Goal: Communication & Community: Answer question/provide support

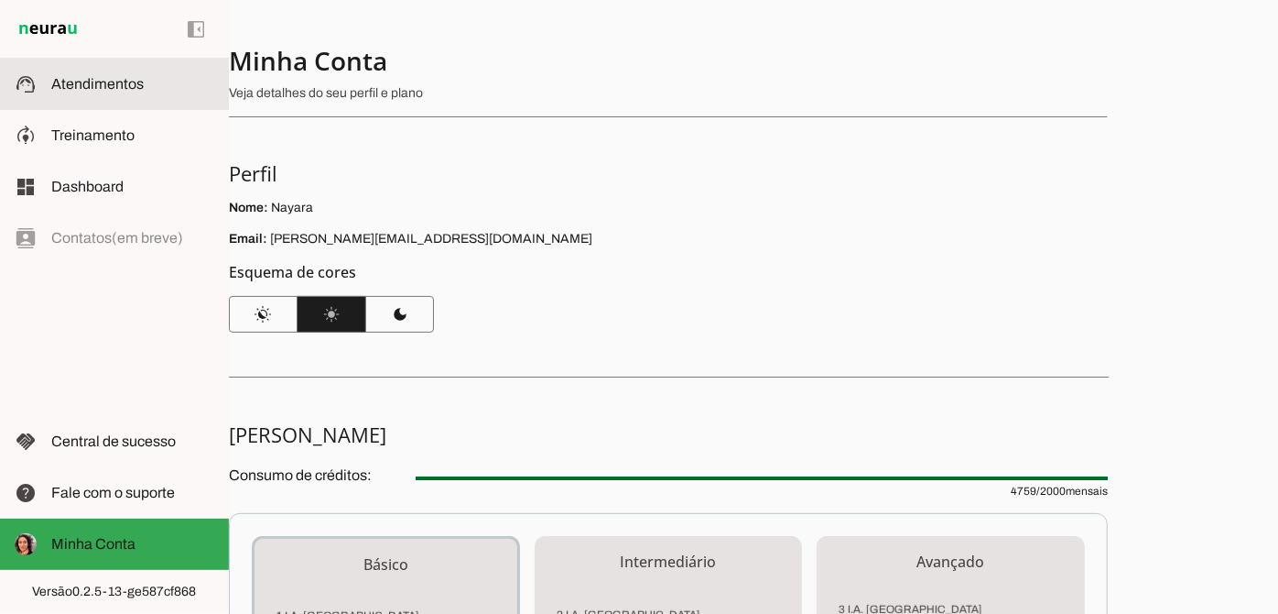
click at [100, 86] on span "Atendimentos" at bounding box center [97, 84] width 92 height 16
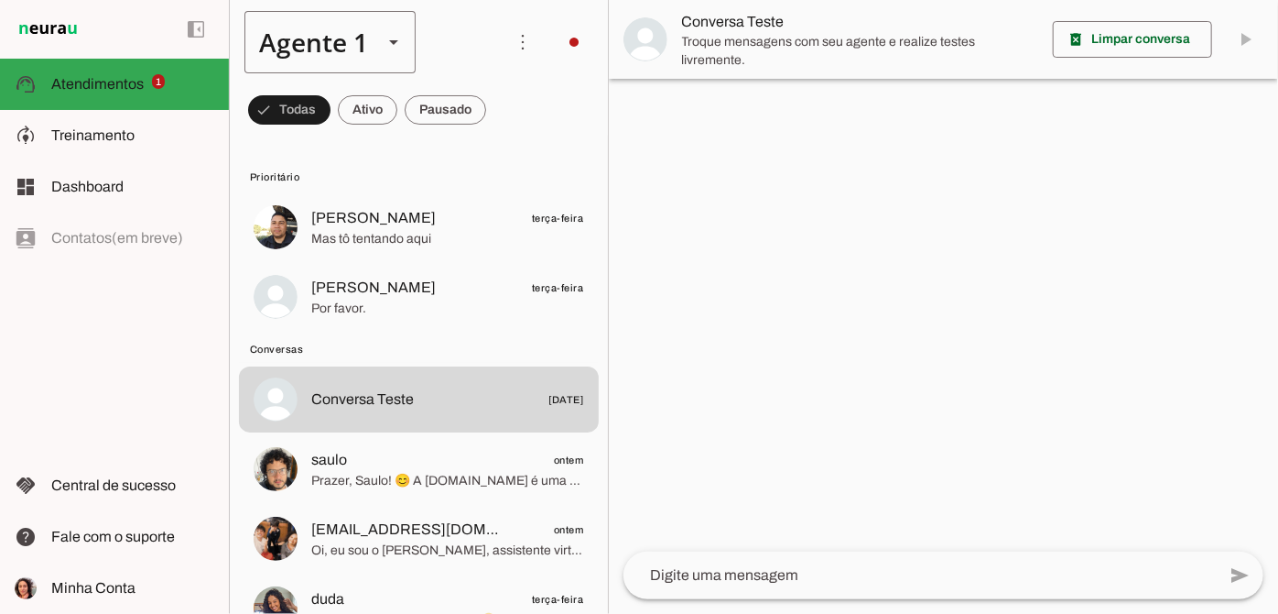
click at [364, 41] on div "Agente 1" at bounding box center [306, 42] width 124 height 62
click at [464, 38] on slot at bounding box center [367, 42] width 246 height 62
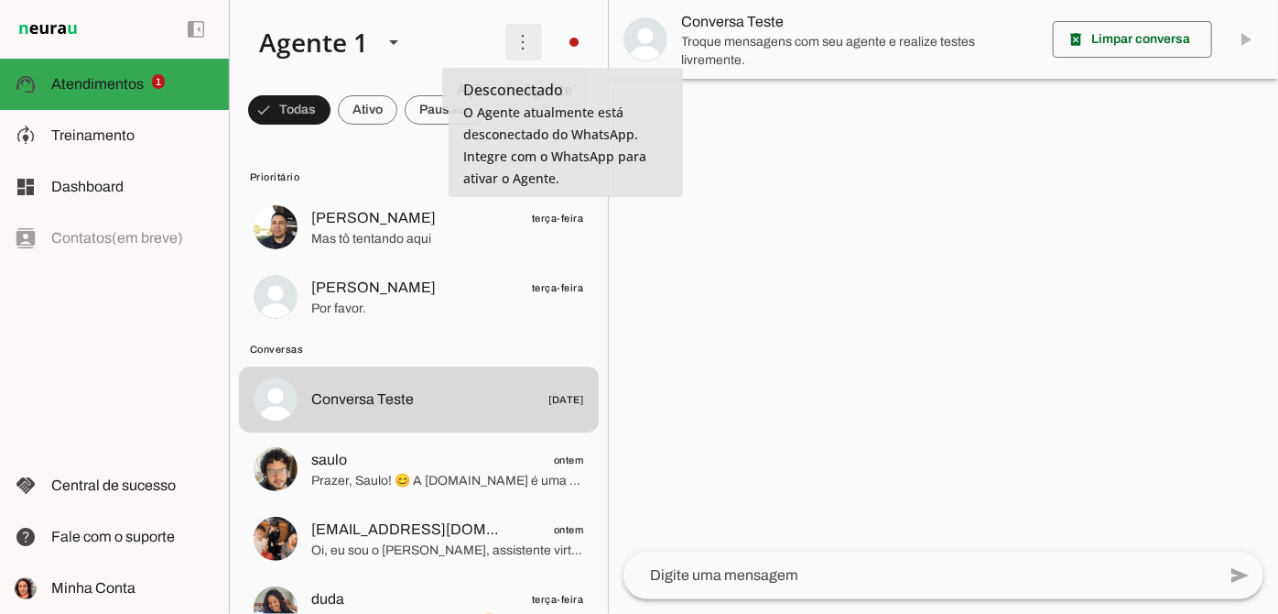
click at [516, 52] on span at bounding box center [524, 42] width 44 height 44
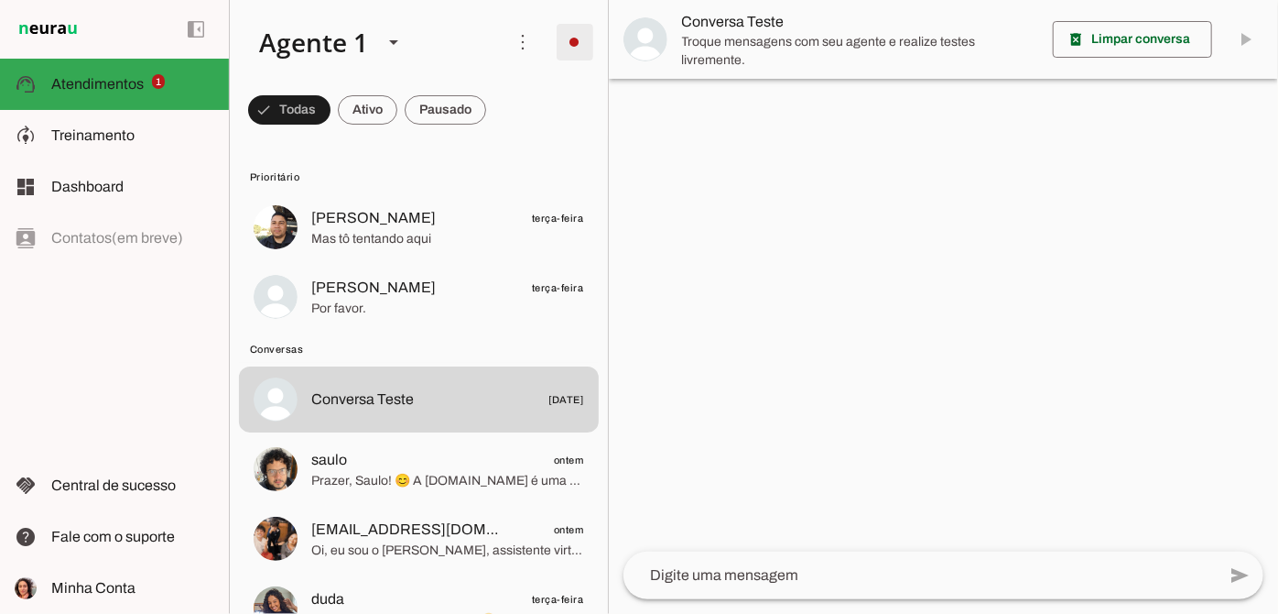
click at [535, 35] on md-item "more_vert circle Ações do Agente Desconectado O Agente atualmente está desconec…" at bounding box center [419, 42] width 378 height 84
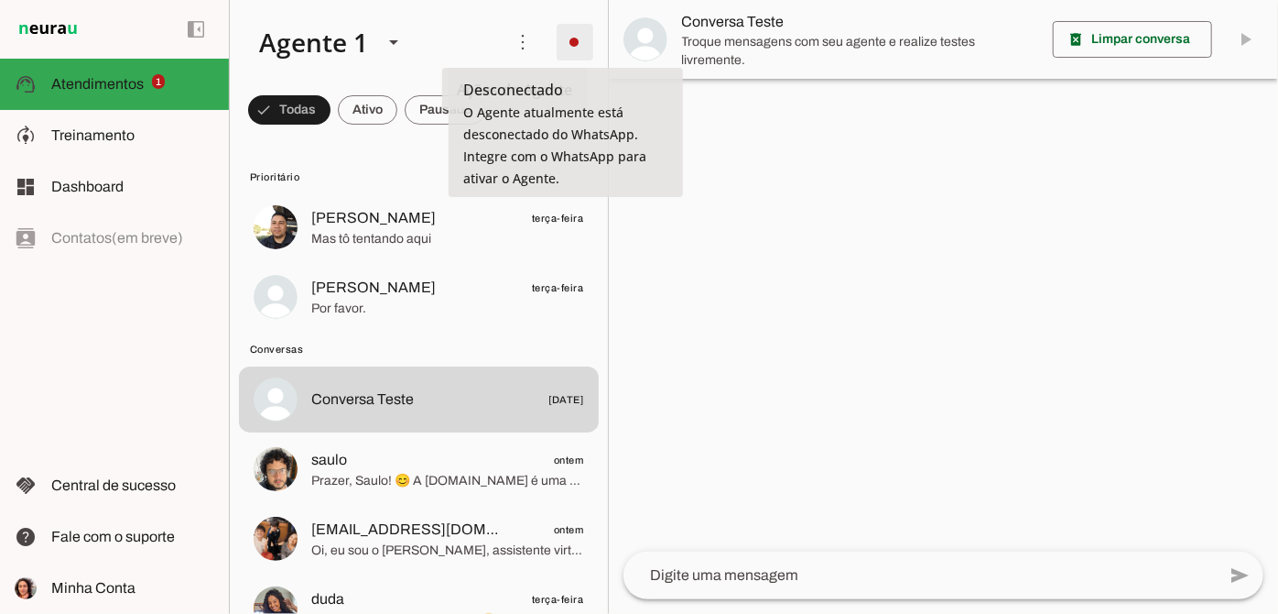
click at [564, 35] on span at bounding box center [575, 42] width 44 height 44
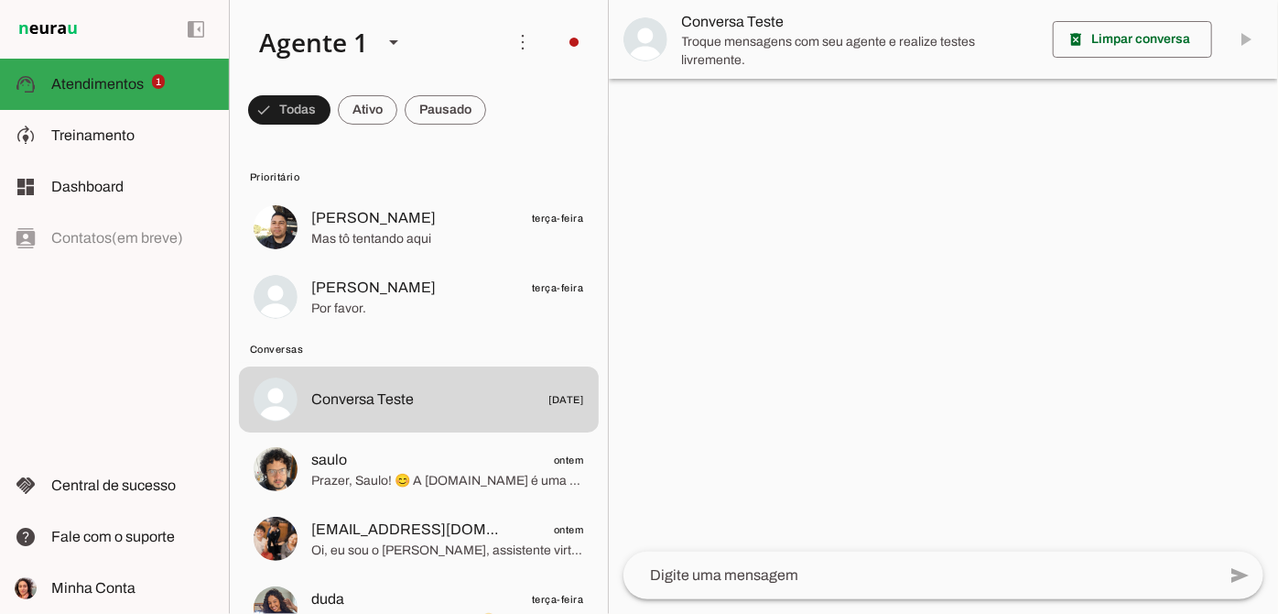
click at [715, 231] on div at bounding box center [943, 307] width 669 height 614
click at [542, 35] on md-item "more_vert circle Ações do Agente Desconectado O Agente atualmente está desconec…" at bounding box center [419, 42] width 378 height 84
click at [560, 37] on span at bounding box center [575, 42] width 44 height 44
click at [792, 103] on slot at bounding box center [829, 112] width 74 height 66
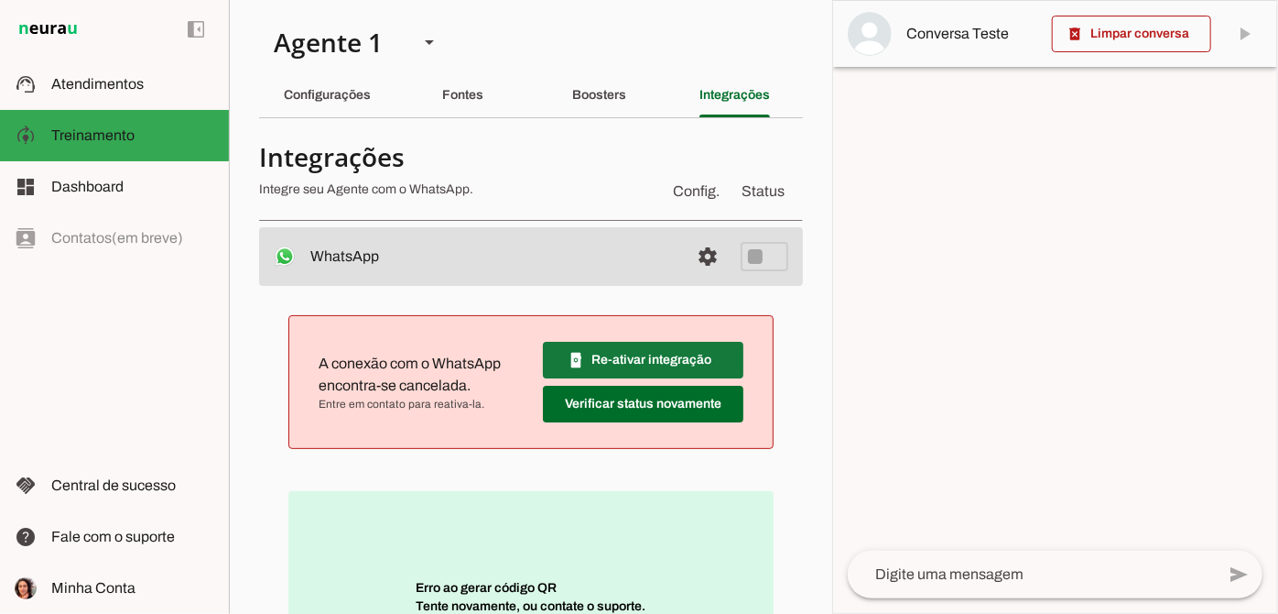
click at [610, 362] on span at bounding box center [643, 360] width 201 height 44
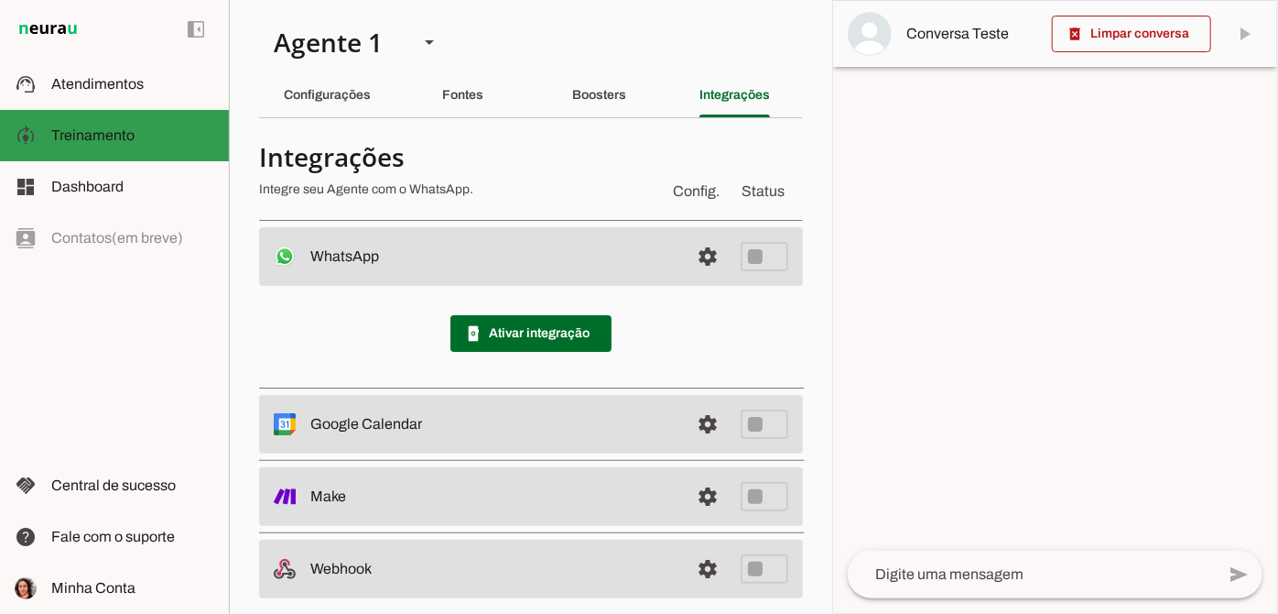
click at [184, 104] on md-item "support_agent Atendimentos Atendimentos" at bounding box center [114, 84] width 229 height 51
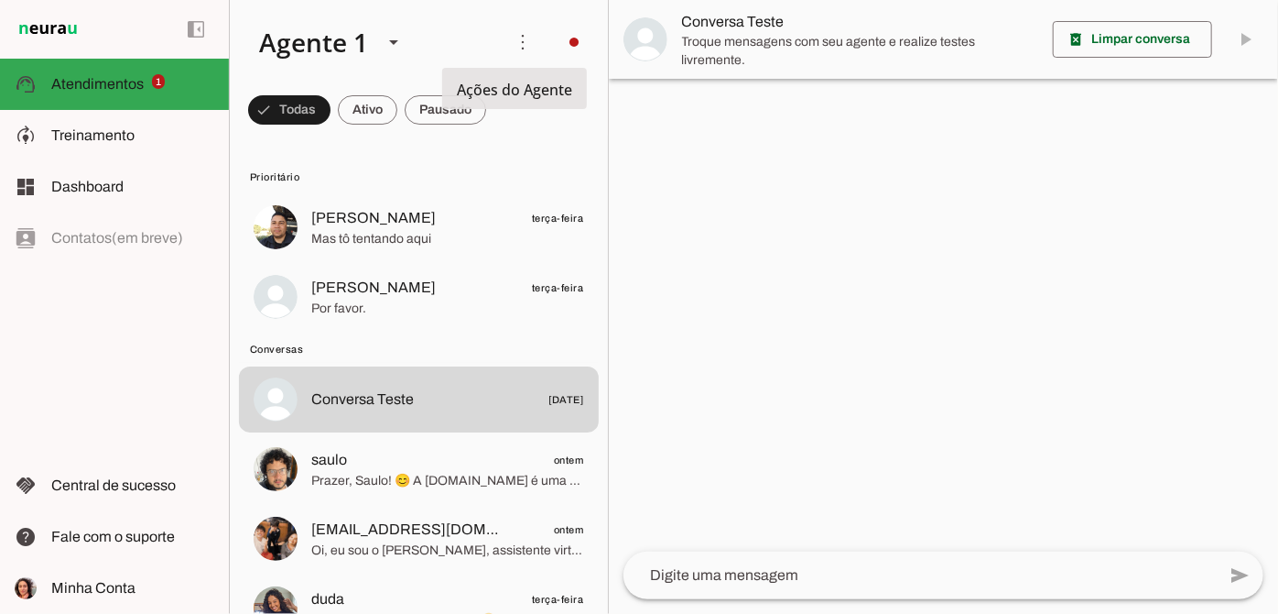
click at [539, 47] on md-item "more_vert circle Ações do Agente Desconectado O Agente atualmente está desconec…" at bounding box center [419, 42] width 378 height 84
click at [569, 50] on span at bounding box center [575, 42] width 44 height 44
click at [0, 0] on slot "Integrar com WhatsApp" at bounding box center [0, 0] width 0 height 0
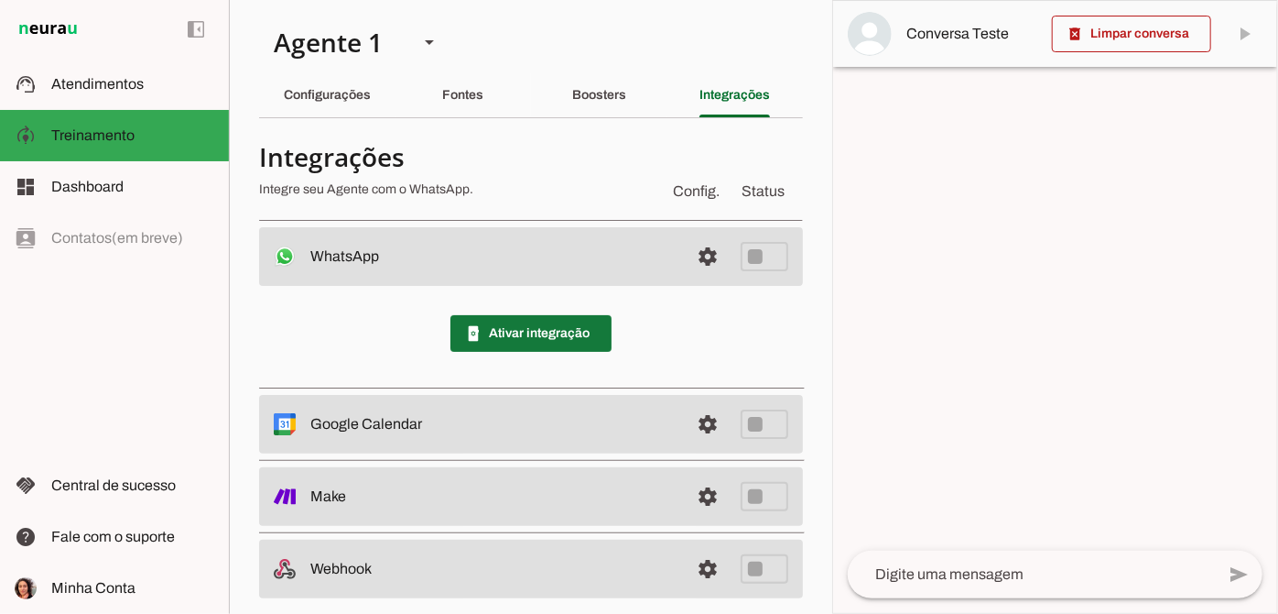
click at [561, 334] on span at bounding box center [531, 333] width 161 height 44
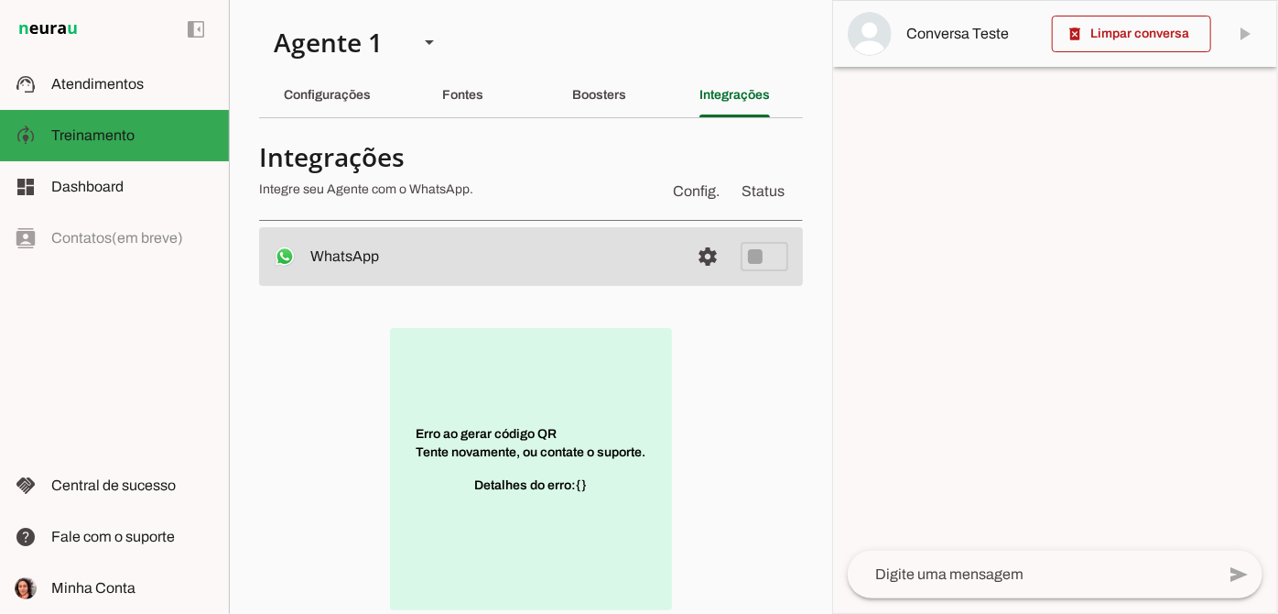
scroll to position [290, 0]
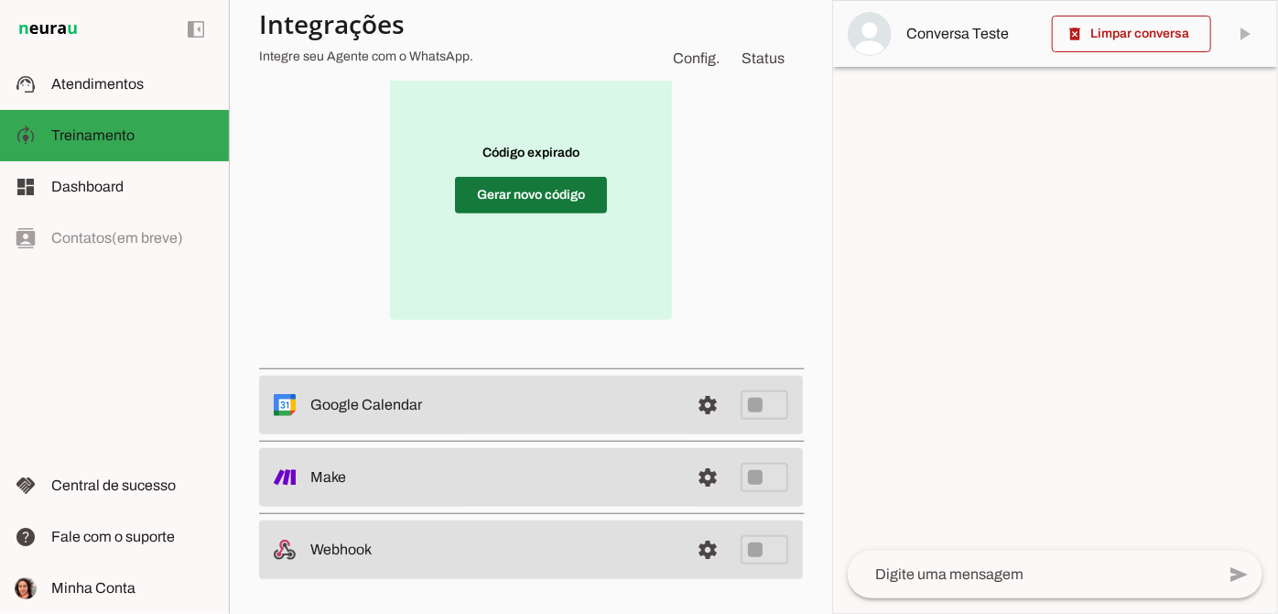
click at [540, 174] on span at bounding box center [531, 195] width 152 height 44
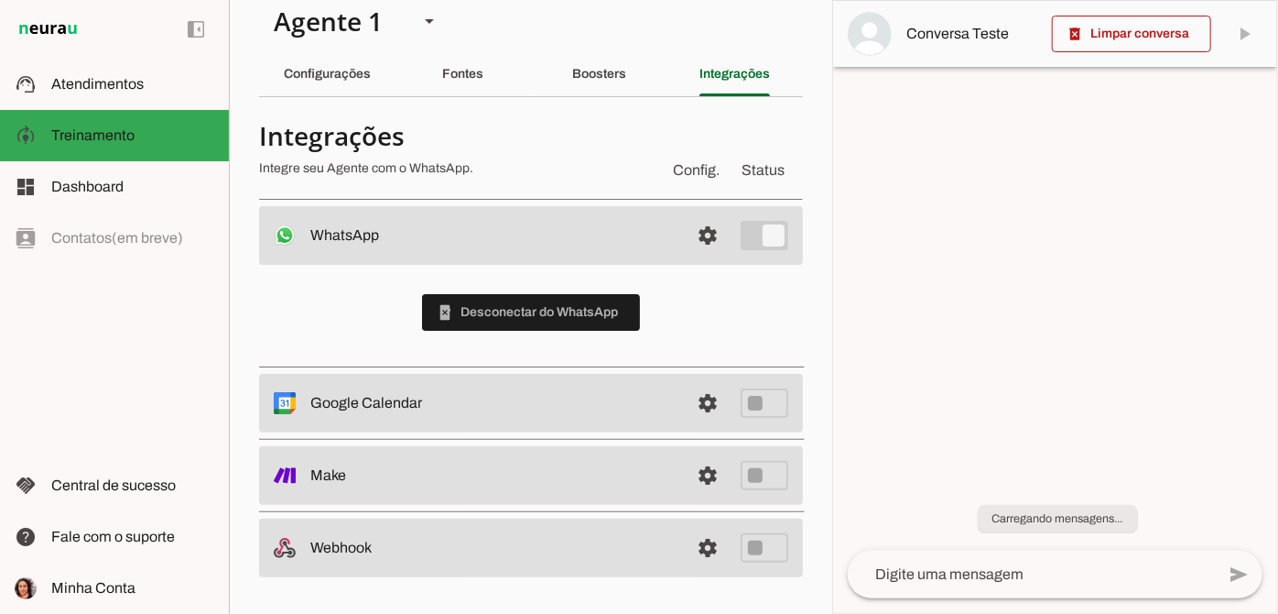
scroll to position [19, 0]
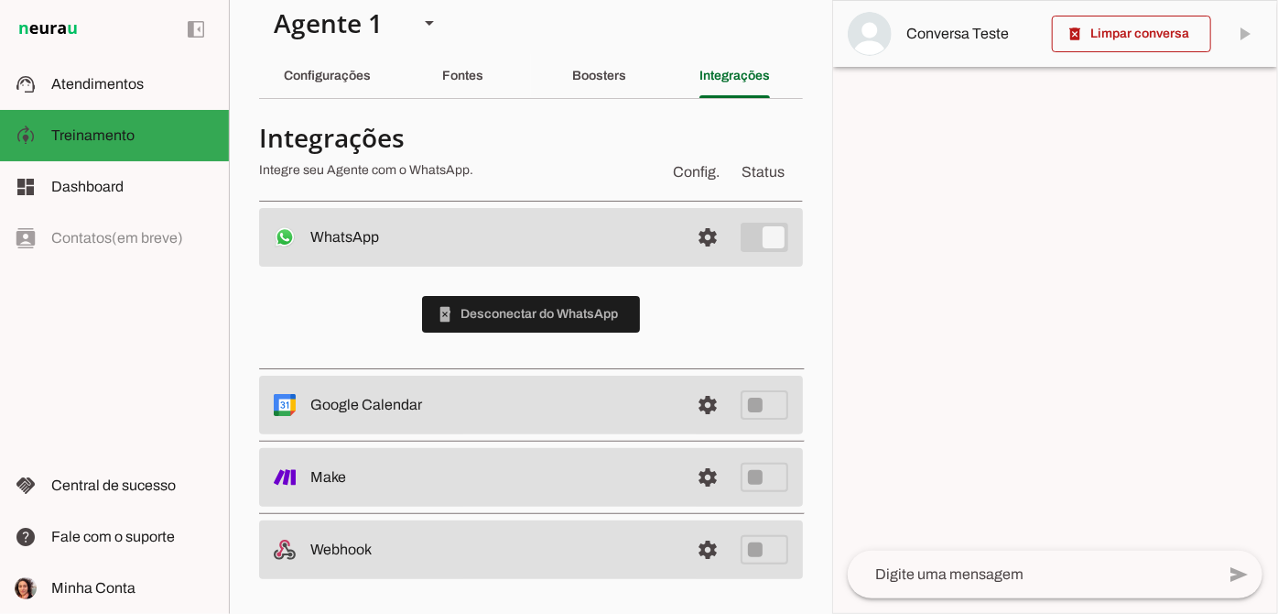
click at [89, 61] on md-item "support_agent Atendimentos Atendimentos" at bounding box center [114, 84] width 229 height 51
click at [0, 0] on md-item "support_agent Atendimentos Atendimentos 1" at bounding box center [0, 0] width 0 height 0
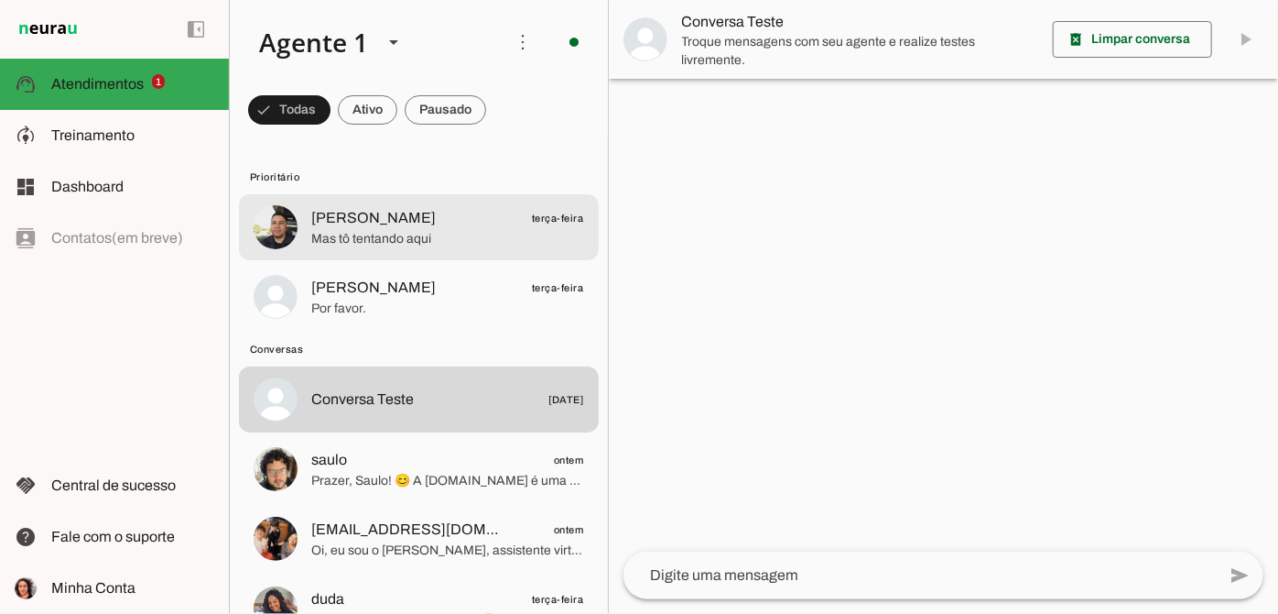
click at [450, 225] on span "[PERSON_NAME] terça-feira" at bounding box center [447, 218] width 273 height 23
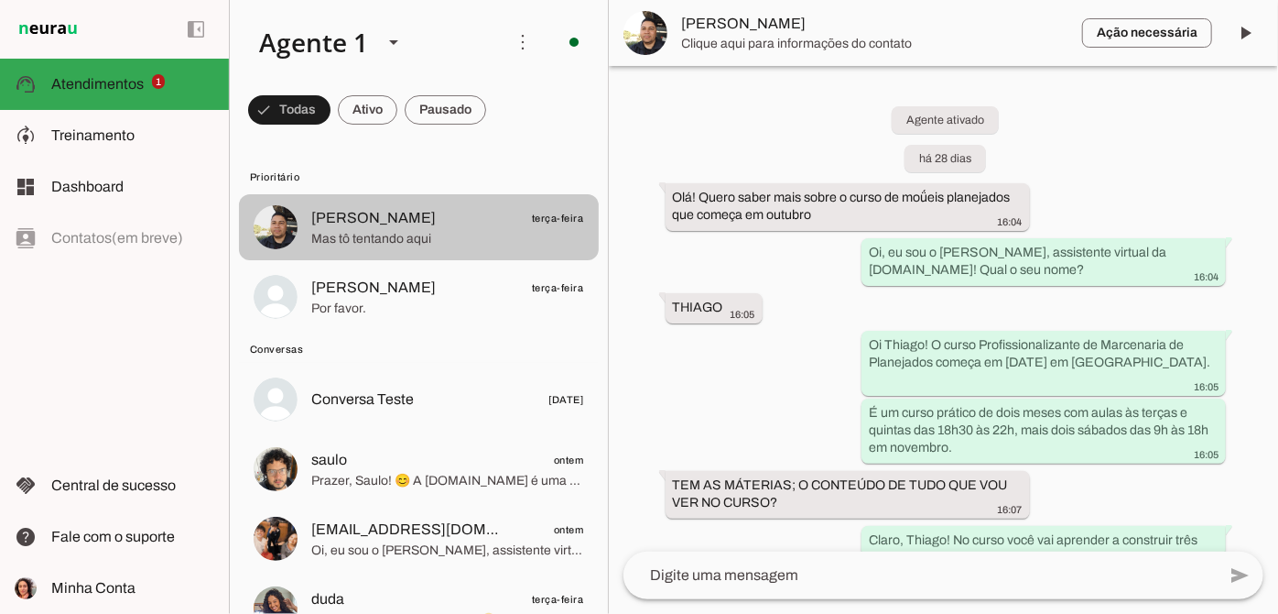
scroll to position [1770, 0]
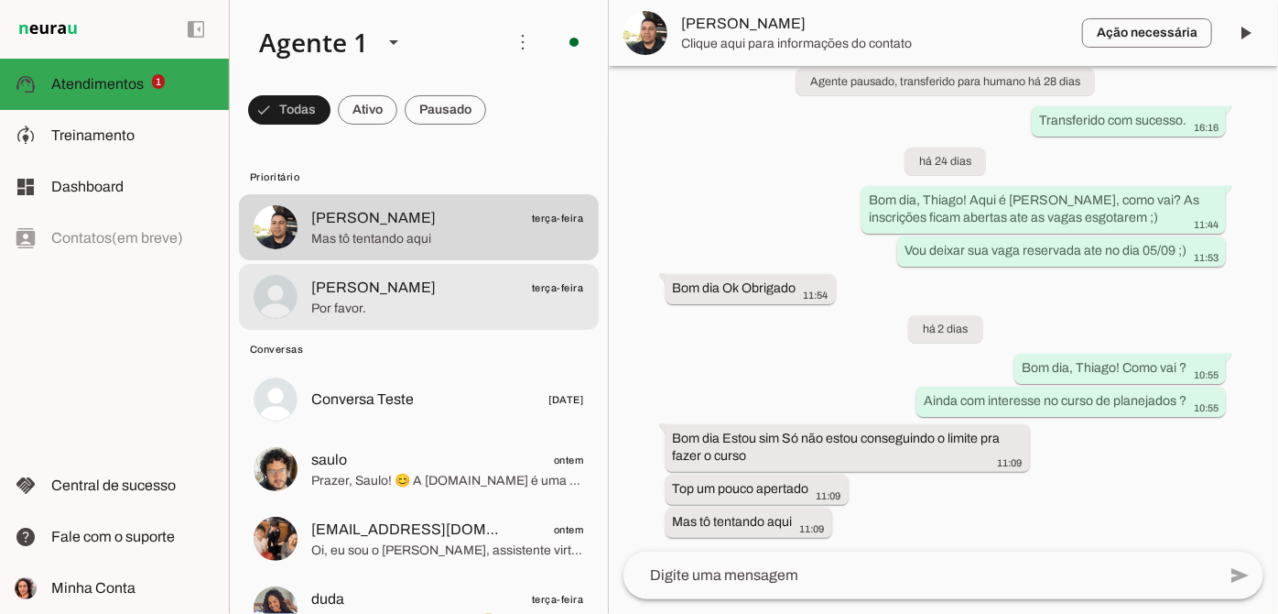
click at [454, 269] on md-item "[PERSON_NAME] terça-feira Por favor." at bounding box center [419, 297] width 360 height 66
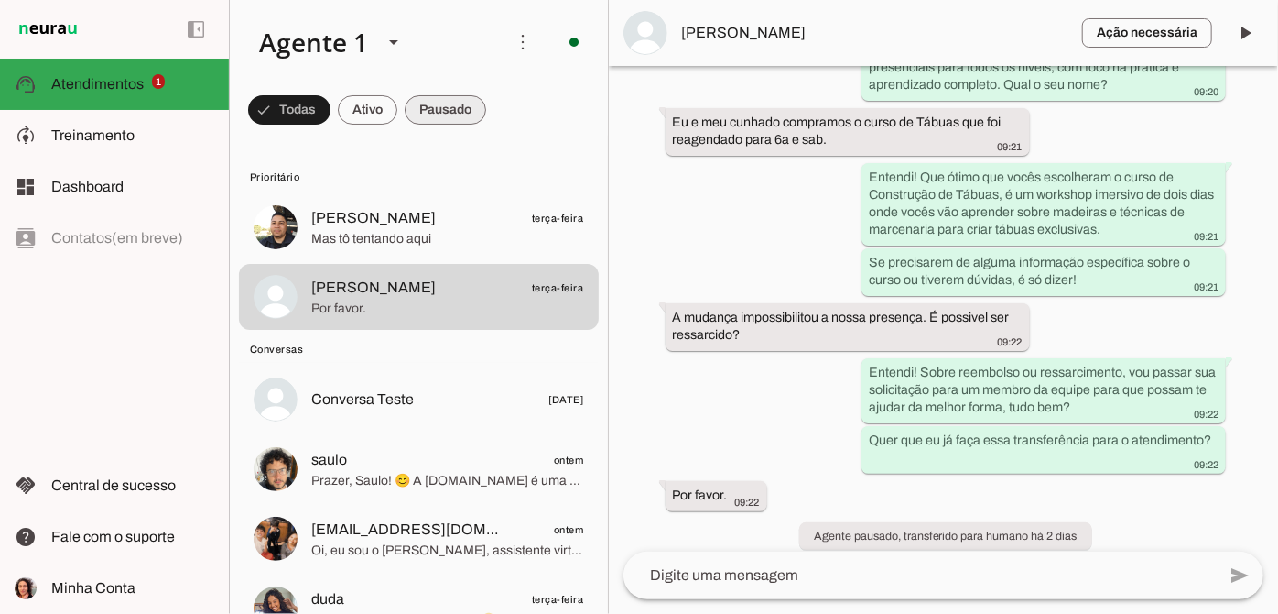
click at [437, 101] on span at bounding box center [445, 110] width 81 height 44
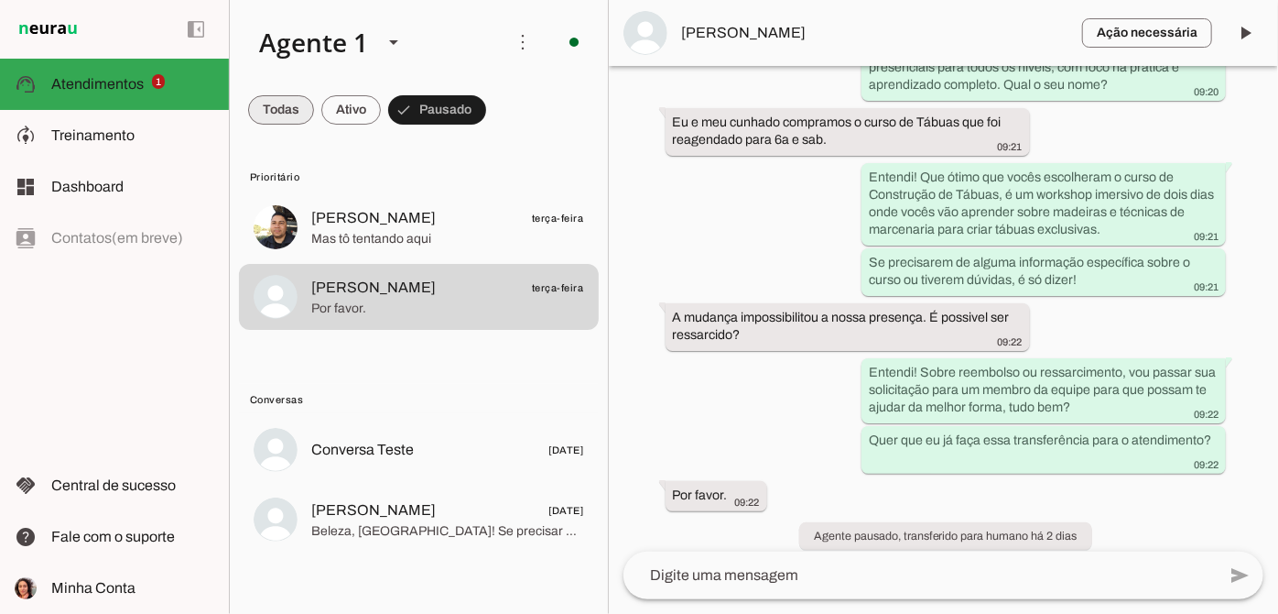
click at [254, 114] on span at bounding box center [281, 110] width 66 height 44
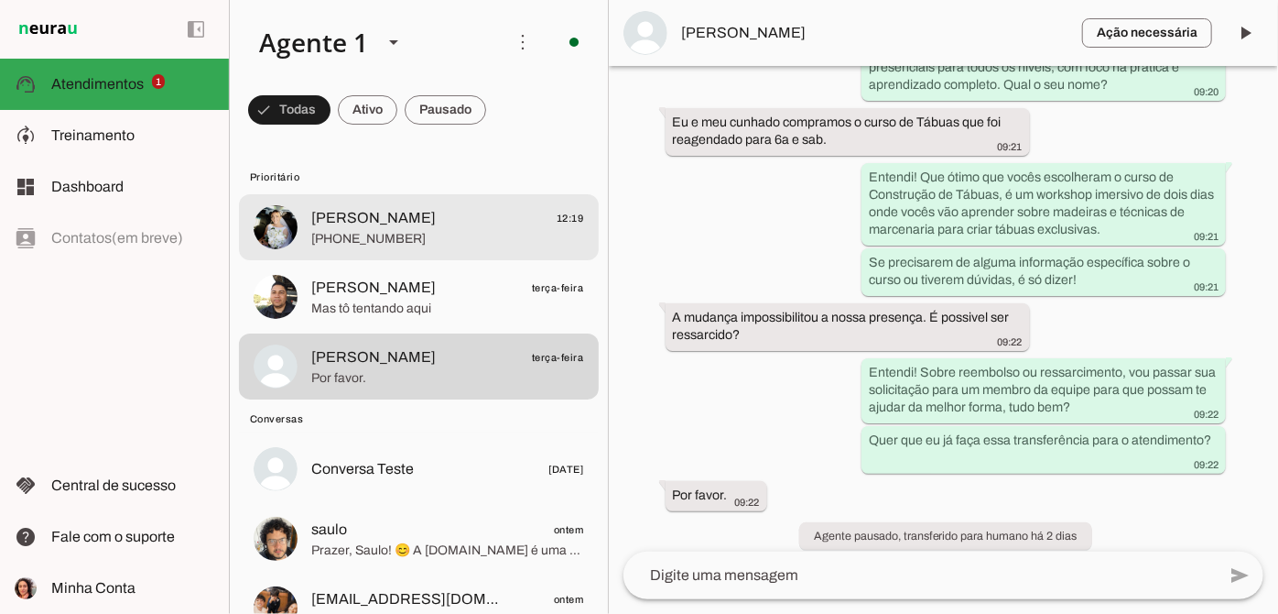
click at [436, 231] on span "[PHONE_NUMBER]" at bounding box center [447, 239] width 273 height 18
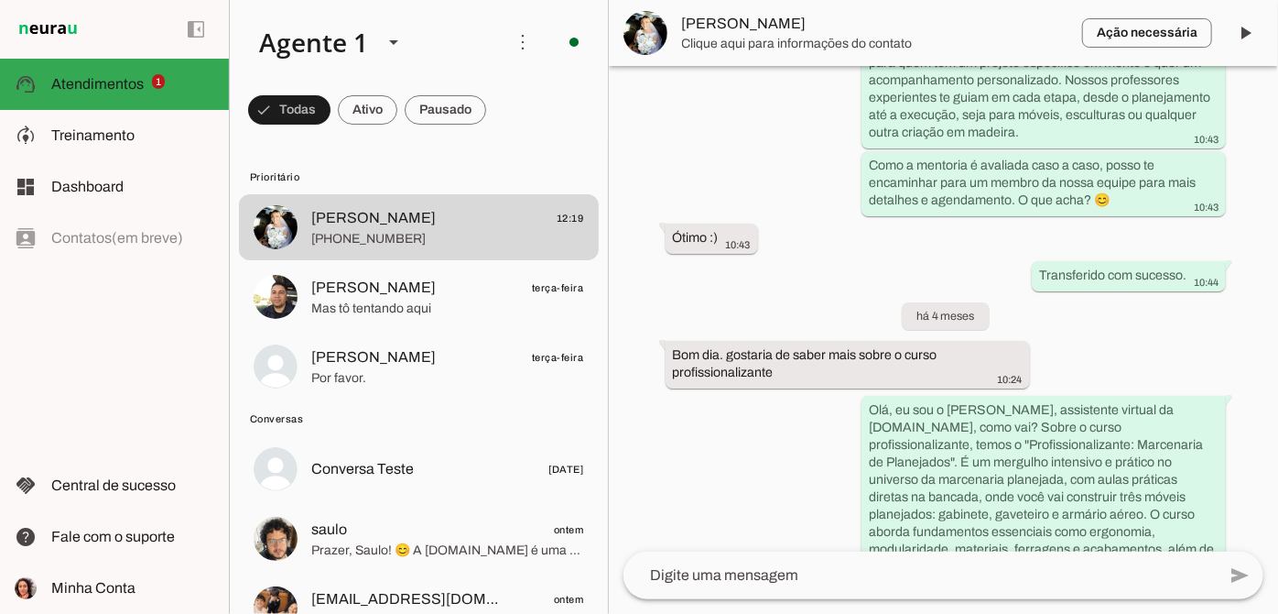
scroll to position [1129, 0]
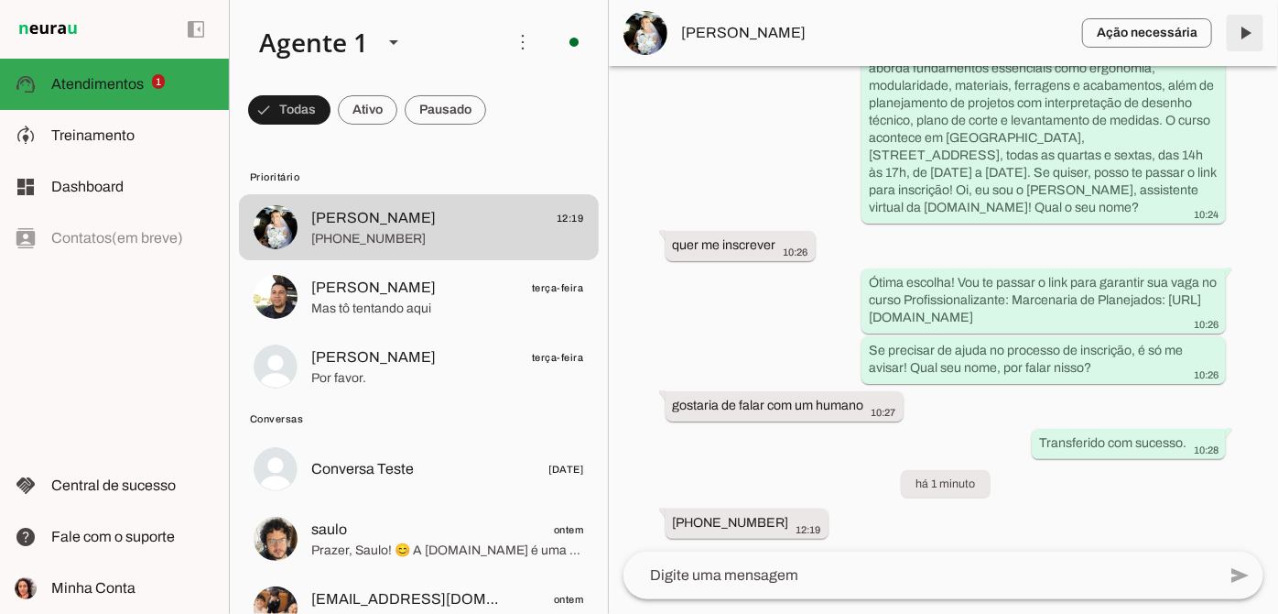
click at [1253, 38] on span at bounding box center [1245, 33] width 44 height 44
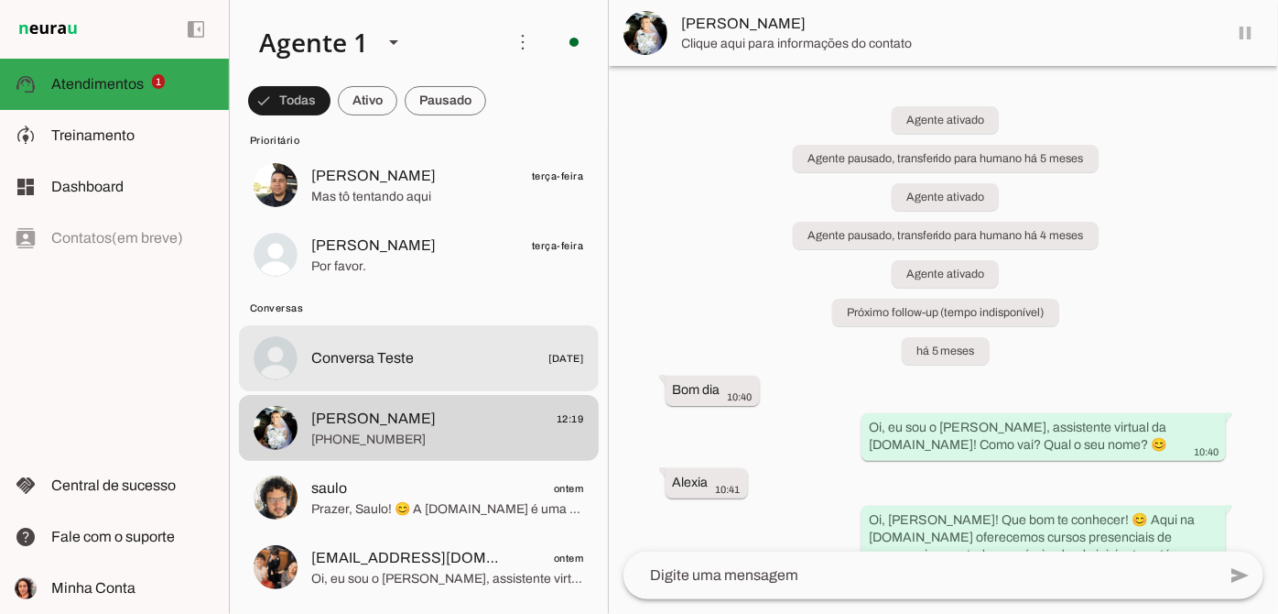
scroll to position [82, 0]
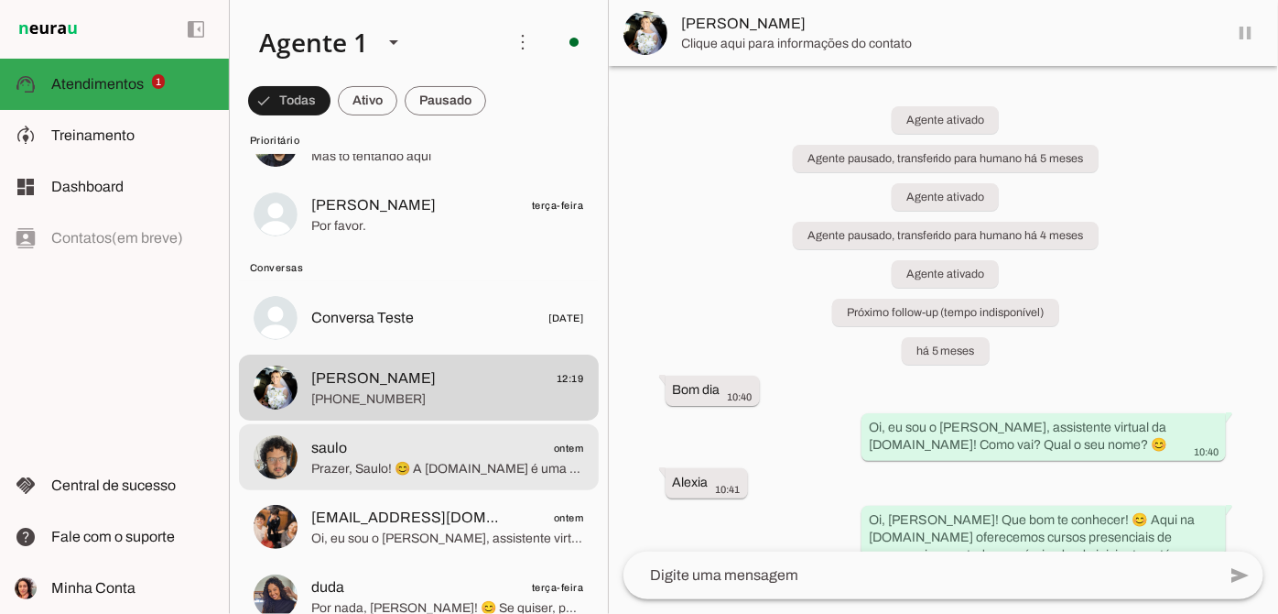
click at [460, 451] on span "saulo ontem" at bounding box center [447, 448] width 273 height 23
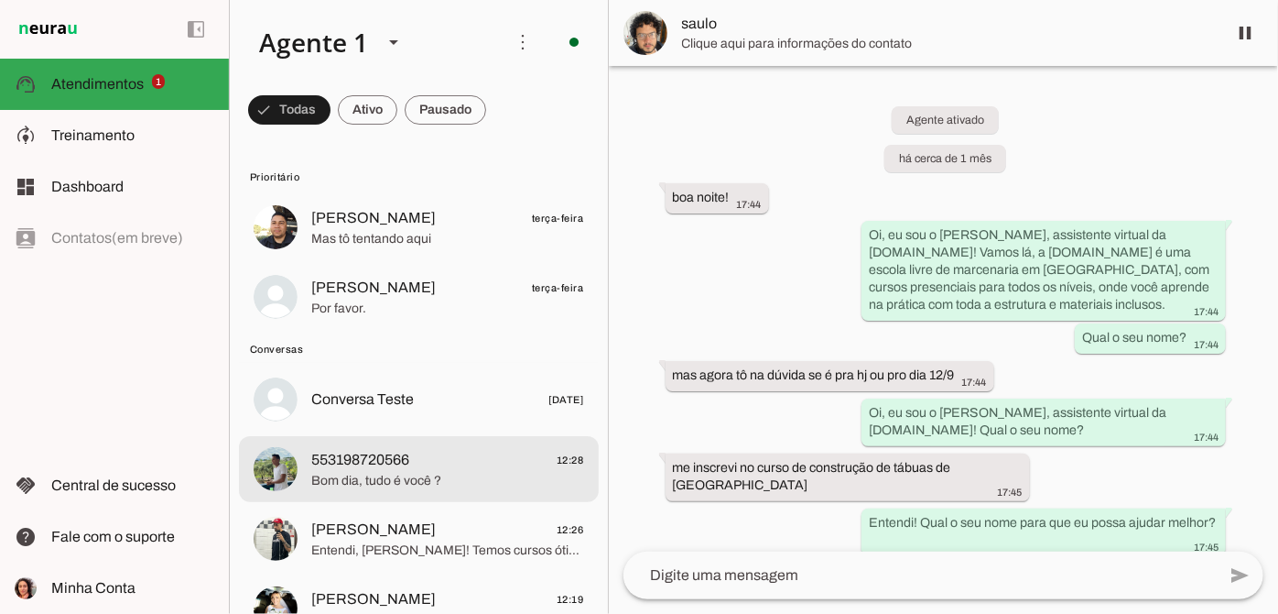
click at [460, 465] on span "553198720566 12:28" at bounding box center [447, 460] width 273 height 23
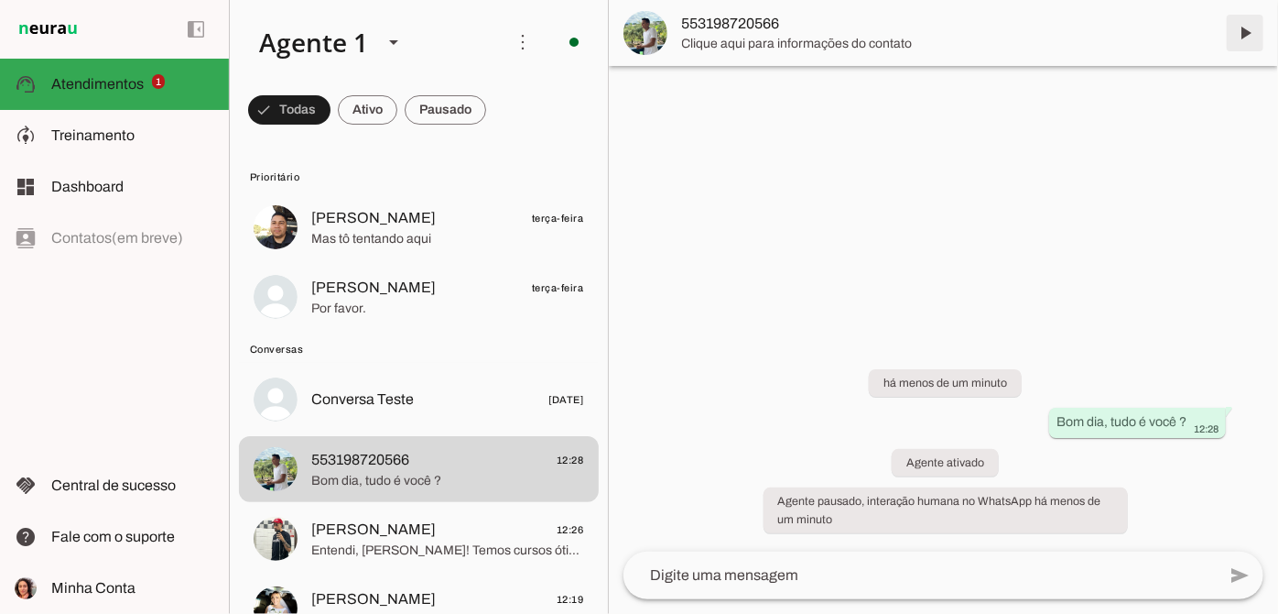
click at [1244, 27] on span at bounding box center [1245, 33] width 44 height 44
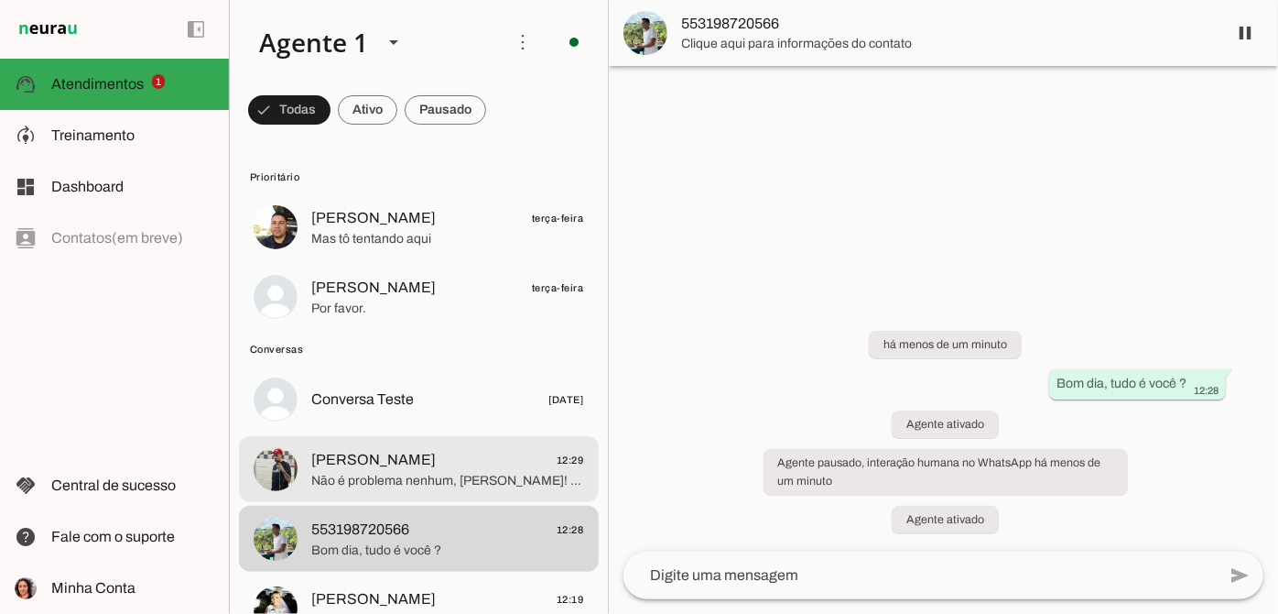
click at [386, 473] on span "Não é problema nenhum, [PERSON_NAME]! No curso Marcenaria Projeto e Execução, v…" at bounding box center [447, 481] width 273 height 18
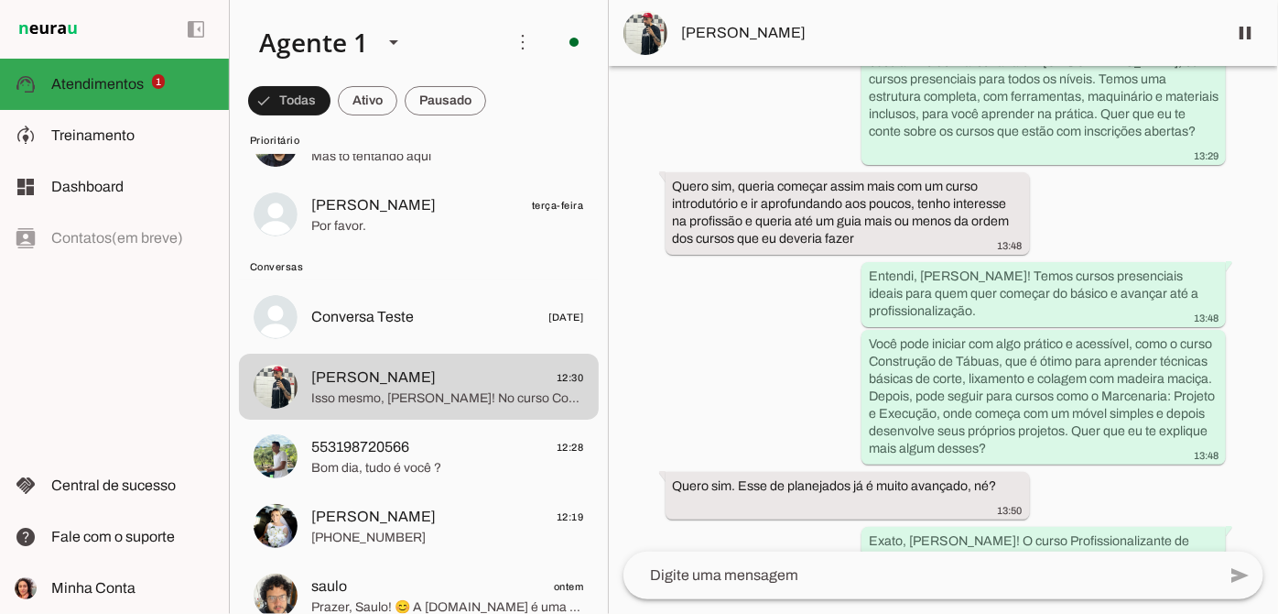
scroll to position [416, 0]
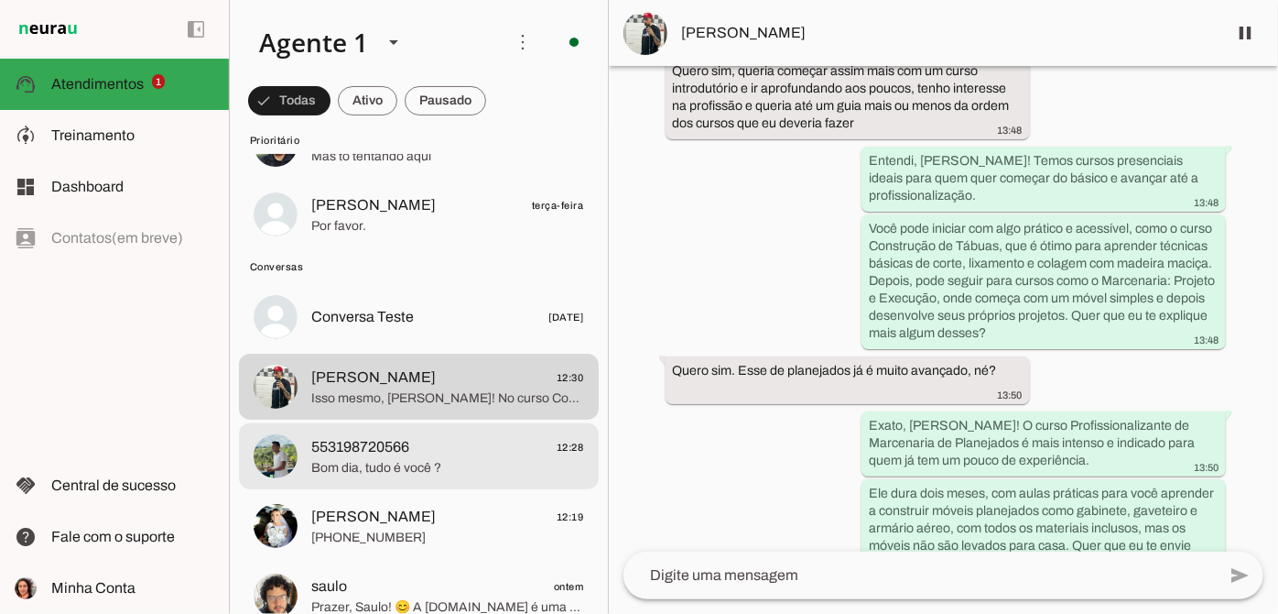
click at [469, 452] on span "553198720566 12:28" at bounding box center [447, 447] width 273 height 23
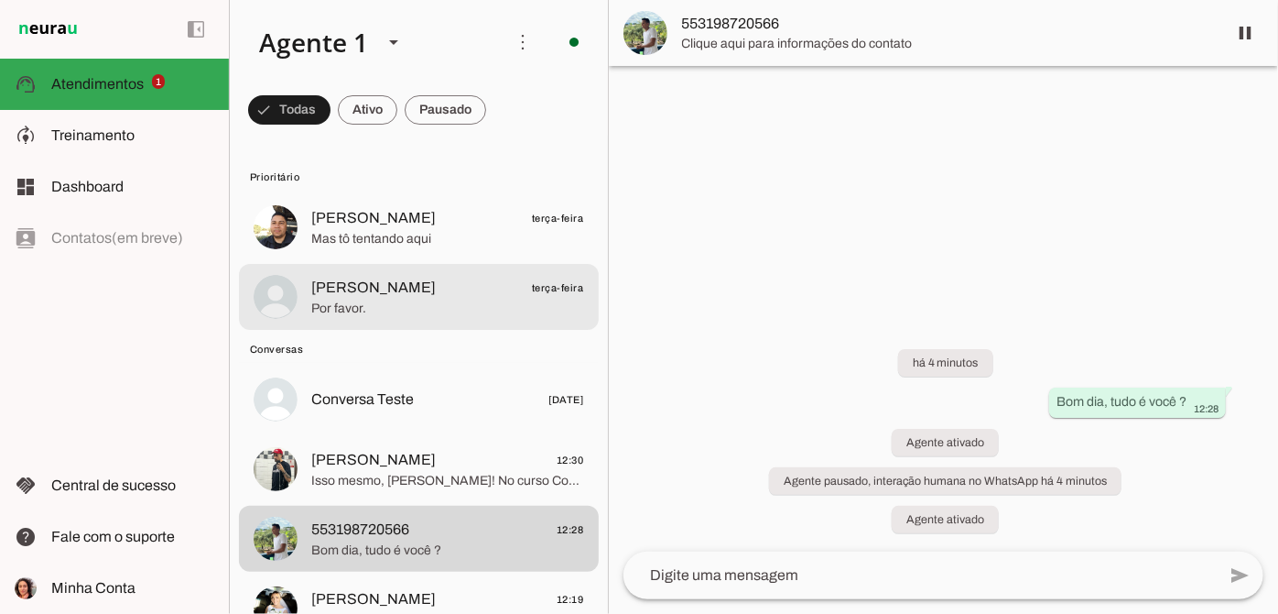
click at [418, 299] on span "Por favor." at bounding box center [447, 308] width 273 height 18
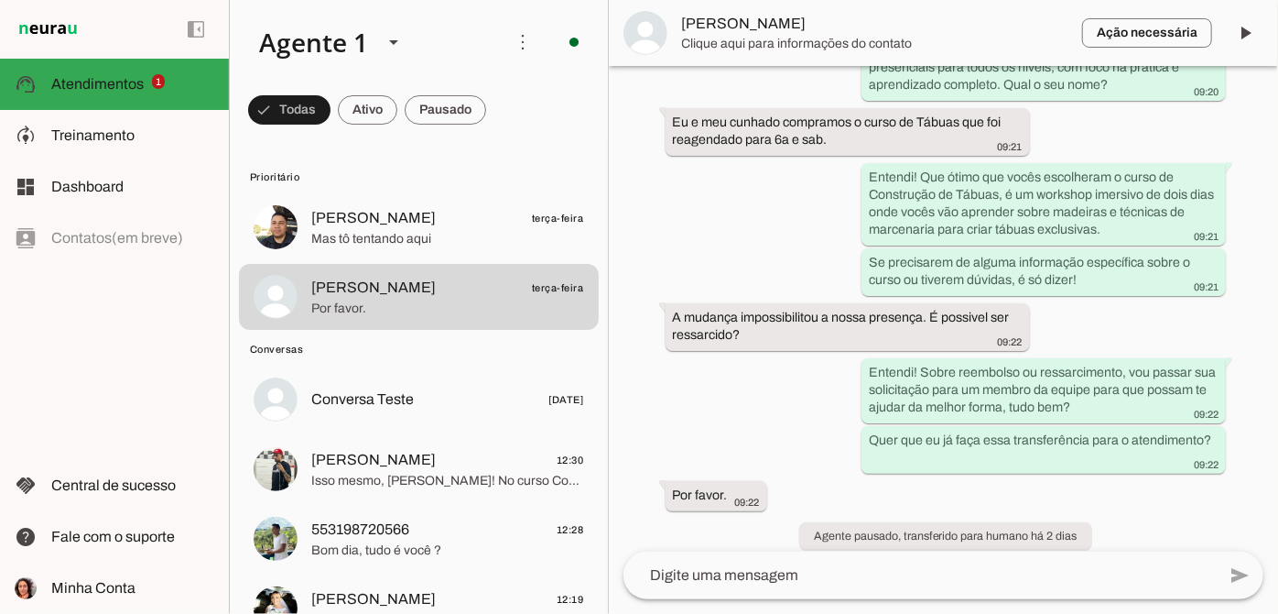
scroll to position [249, 0]
